Goal: Information Seeking & Learning: Learn about a topic

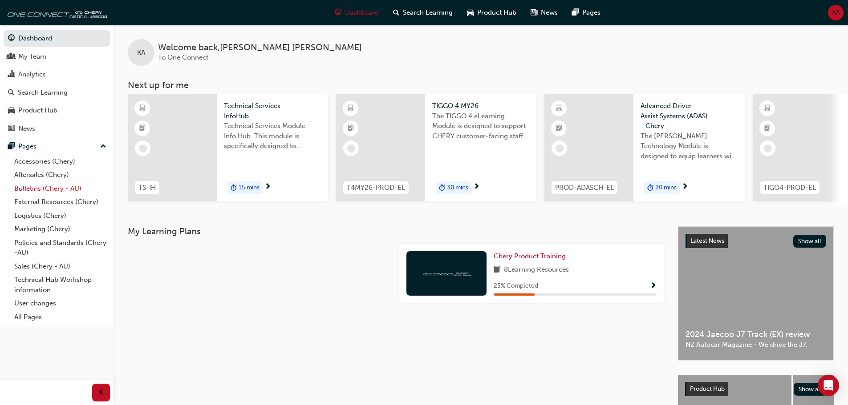
click at [89, 182] on link "Bulletins (Chery - AU)" at bounding box center [60, 189] width 99 height 14
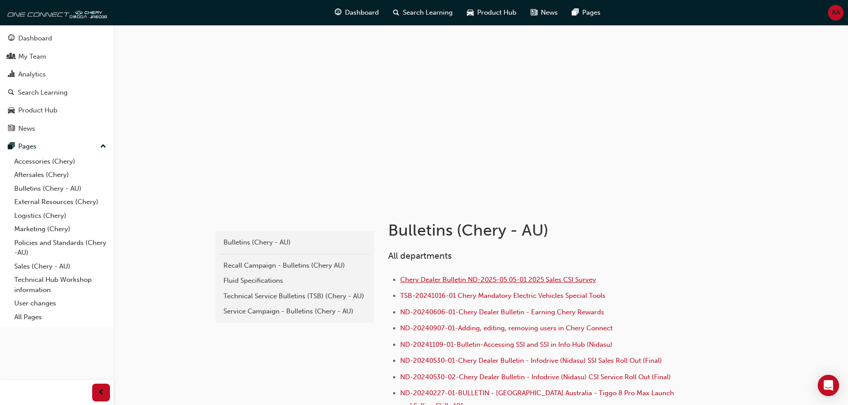
scroll to position [45, 0]
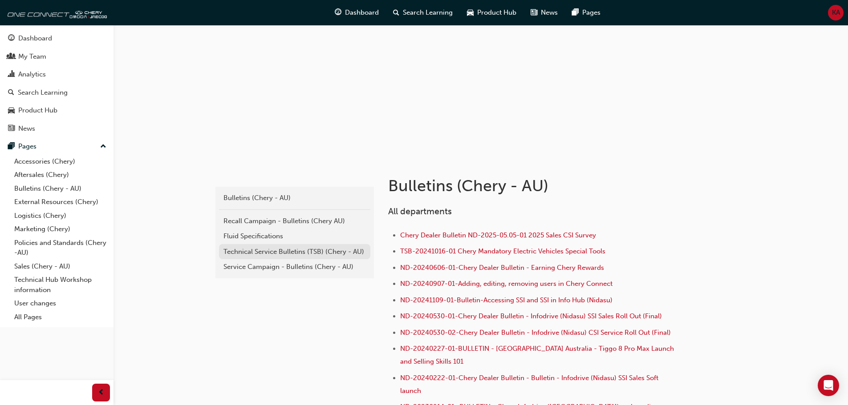
click at [286, 250] on div "Technical Service Bulletins (TSB) (Chery - AU)" at bounding box center [294, 252] width 142 height 10
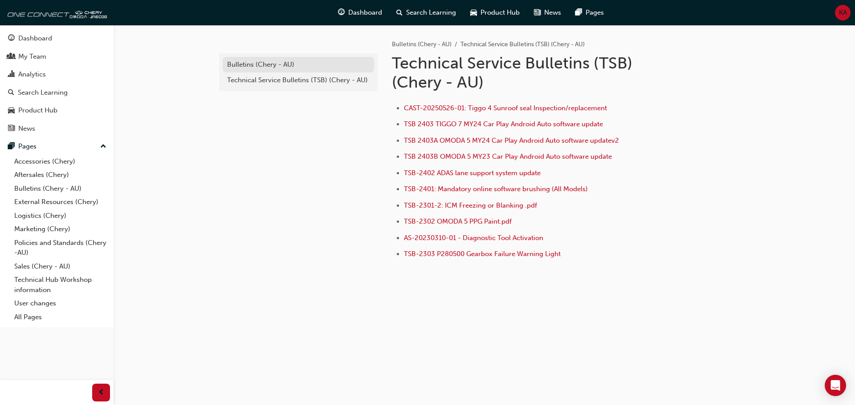
click at [260, 65] on div "Bulletins (Chery - AU)" at bounding box center [298, 65] width 142 height 10
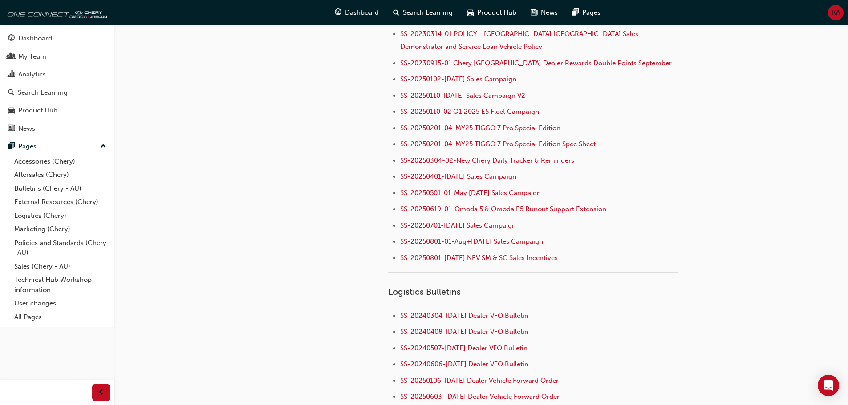
scroll to position [1068, 0]
